Goal: Task Accomplishment & Management: Use online tool/utility

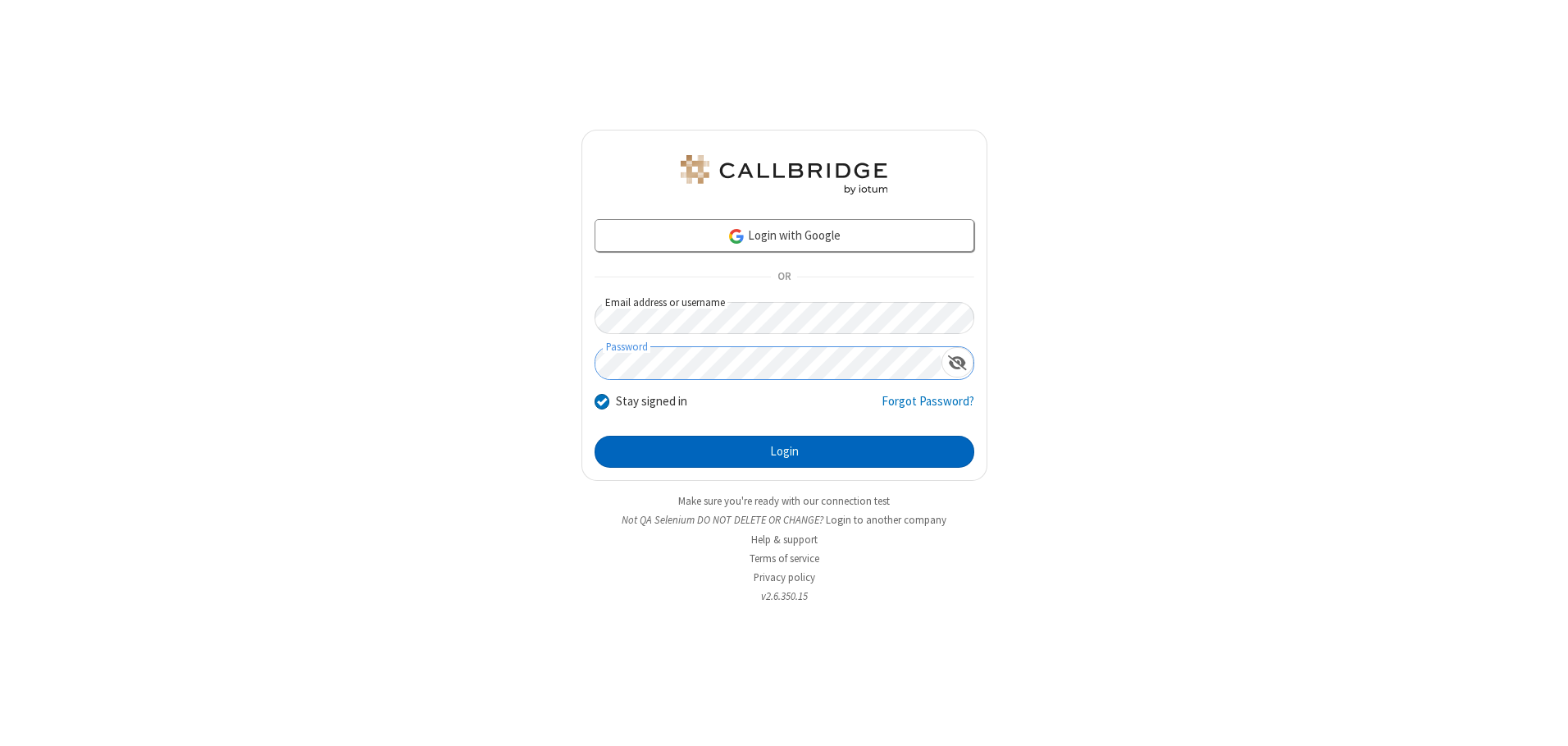
click at [784, 451] on button "Login" at bounding box center [784, 452] width 379 height 33
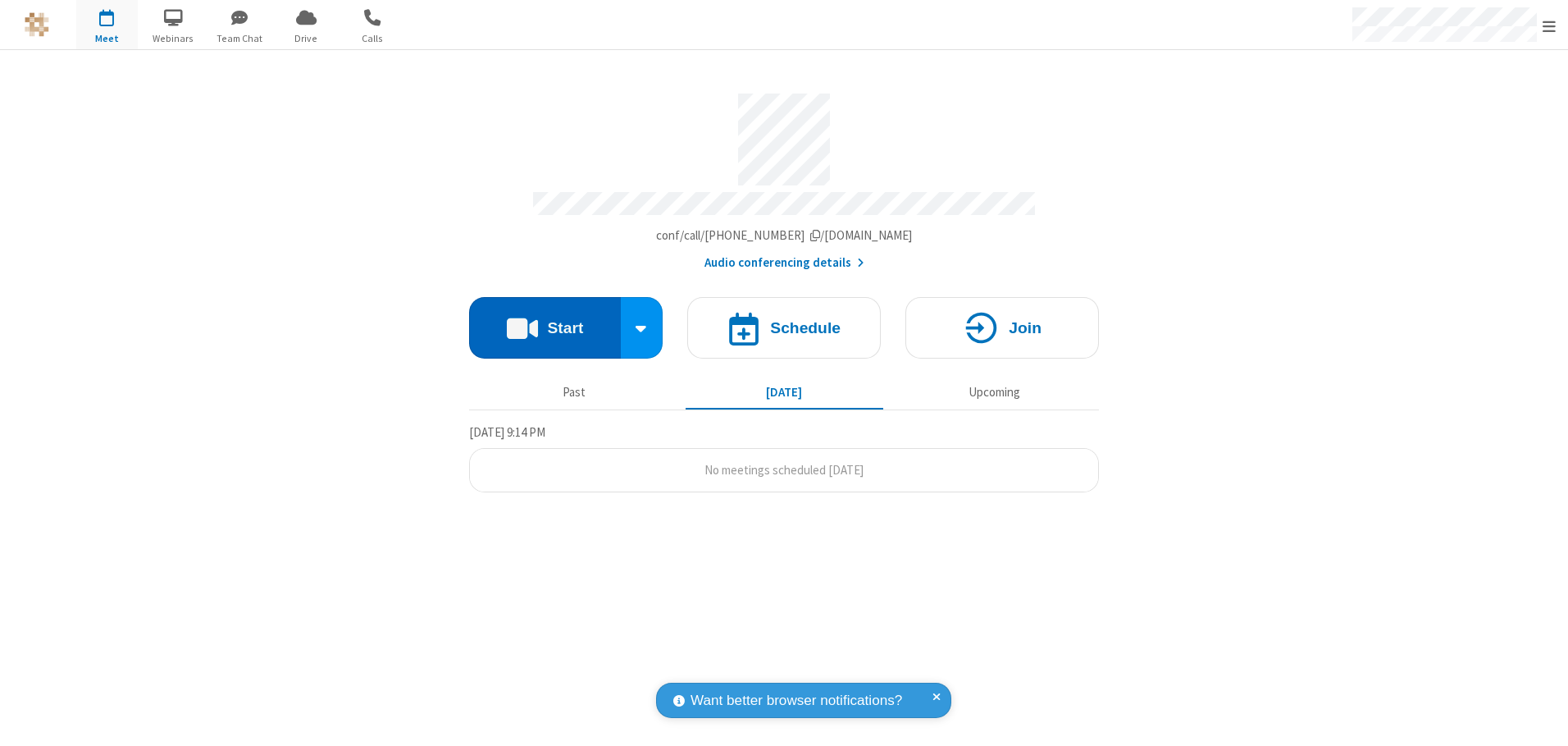
click at [545, 322] on button "Start" at bounding box center [545, 328] width 152 height 62
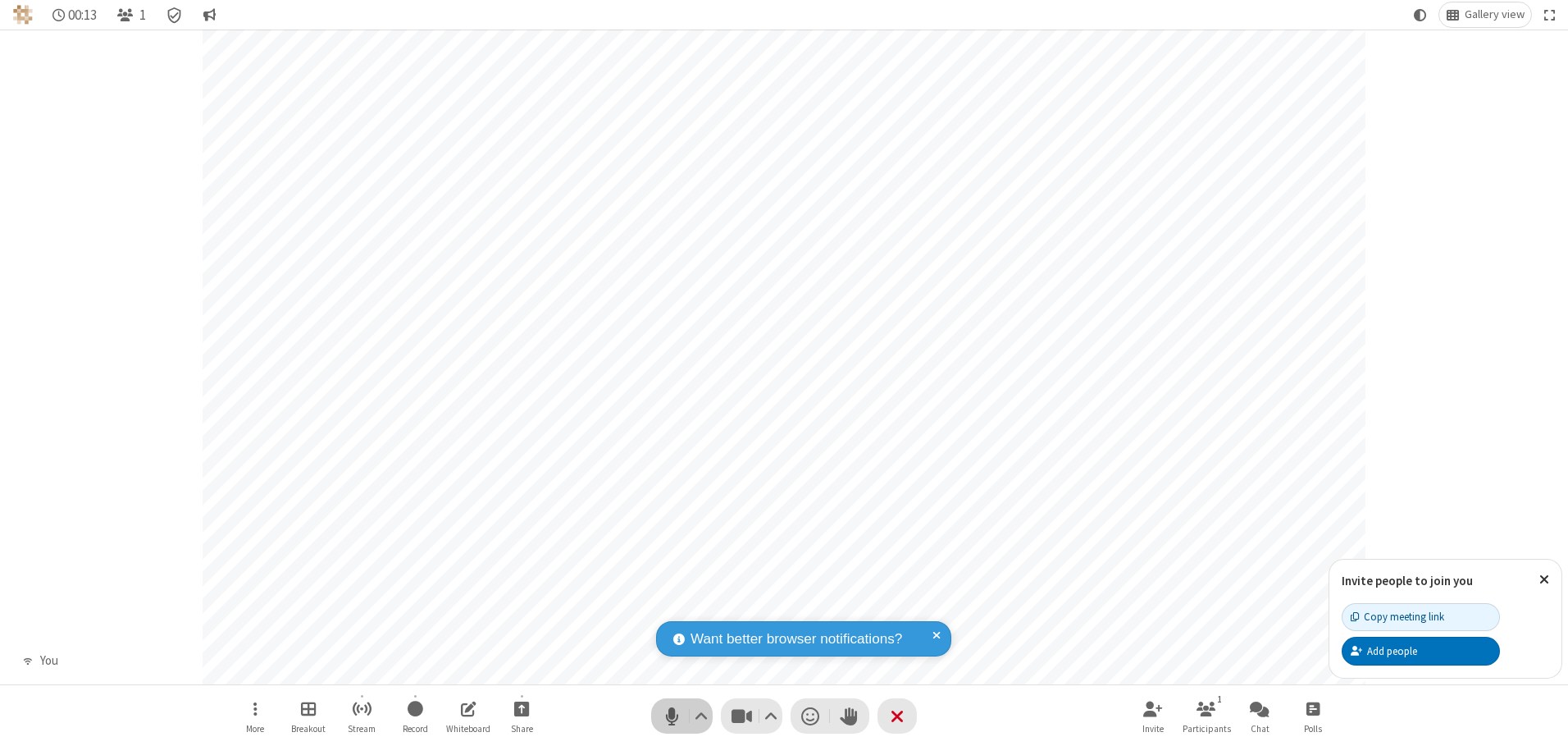
click at [671, 716] on span "Mute (Alt+A)" at bounding box center [671, 716] width 25 height 24
click at [671, 716] on span "Unmute (Alt+A)" at bounding box center [671, 716] width 25 height 24
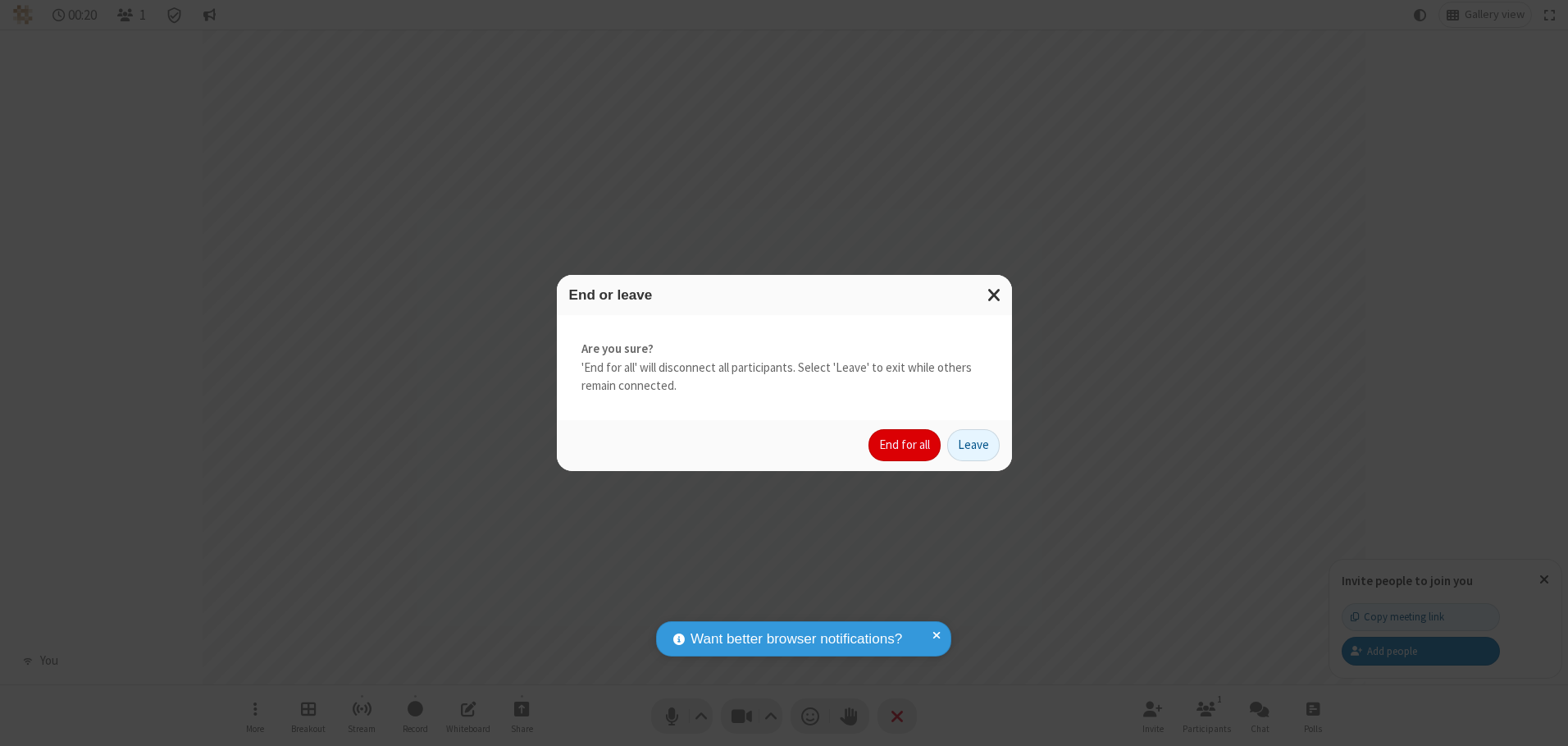
click at [905, 445] on button "End for all" at bounding box center [905, 445] width 72 height 33
